Goal: Information Seeking & Learning: Learn about a topic

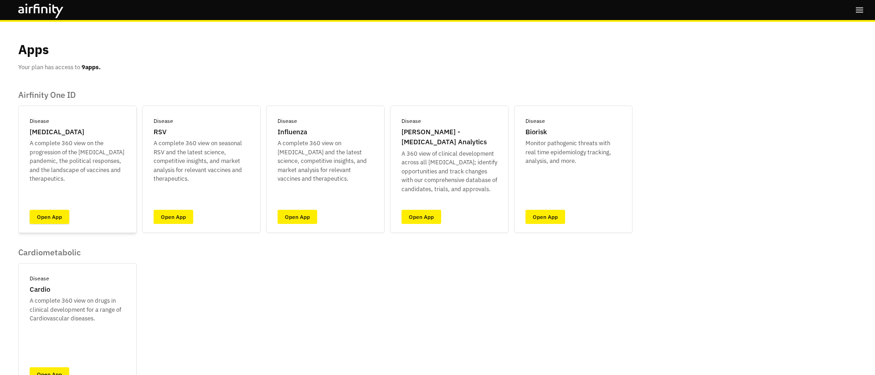
click at [43, 215] on link "Open App" at bounding box center [50, 217] width 40 height 14
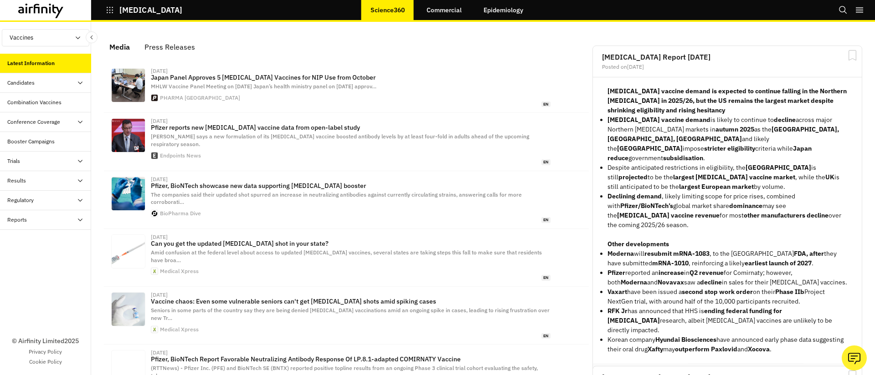
scroll to position [568, 273]
click at [512, 15] on link "Epidemiology" at bounding box center [503, 10] width 58 height 22
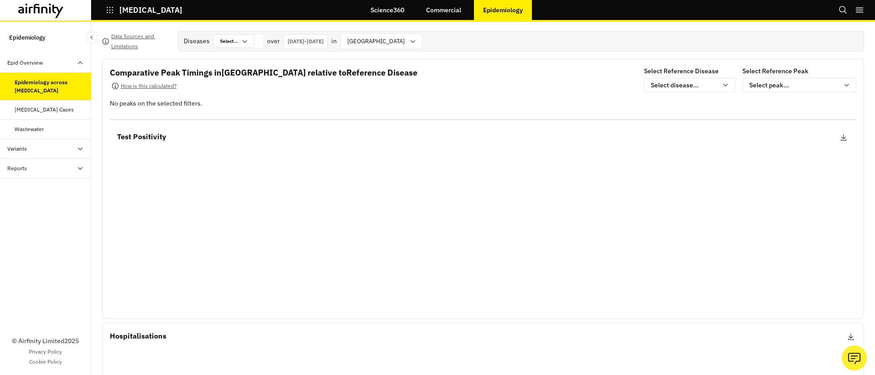
click at [21, 141] on div "Variants" at bounding box center [45, 149] width 91 height 20
click at [46, 187] on div "Variant Prevalence" at bounding box center [38, 188] width 46 height 8
